Goal: Navigation & Orientation: Find specific page/section

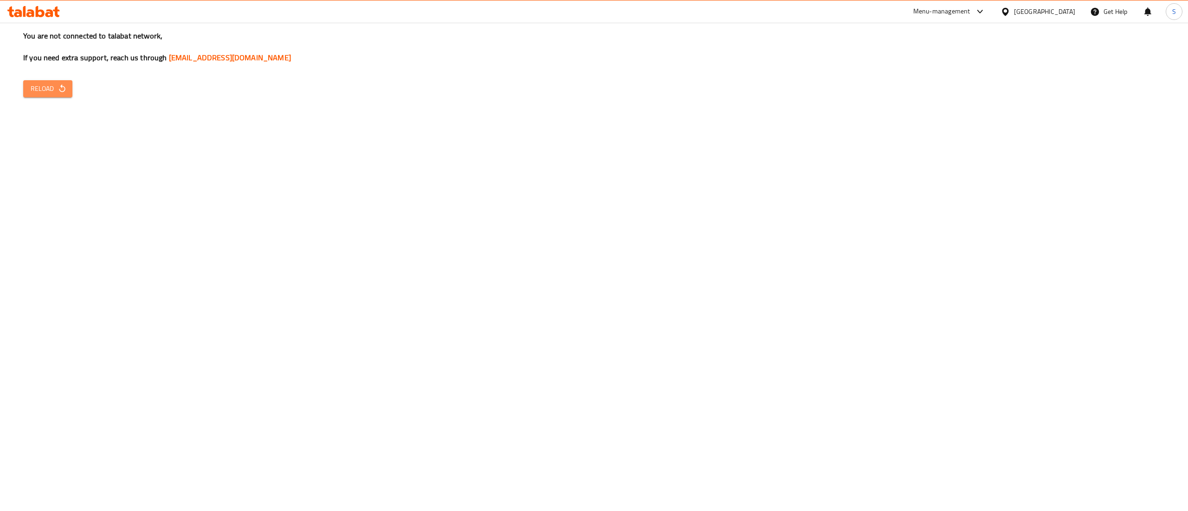
click at [27, 93] on button "Reload" at bounding box center [47, 88] width 49 height 17
click at [988, 19] on div "Menu-management" at bounding box center [949, 11] width 87 height 22
click at [970, 11] on div "Menu-management" at bounding box center [941, 11] width 57 height 11
click at [1001, 126] on div "Restaurant-Management" at bounding box center [960, 124] width 139 height 21
